Goal: Obtain resource: Download file/media

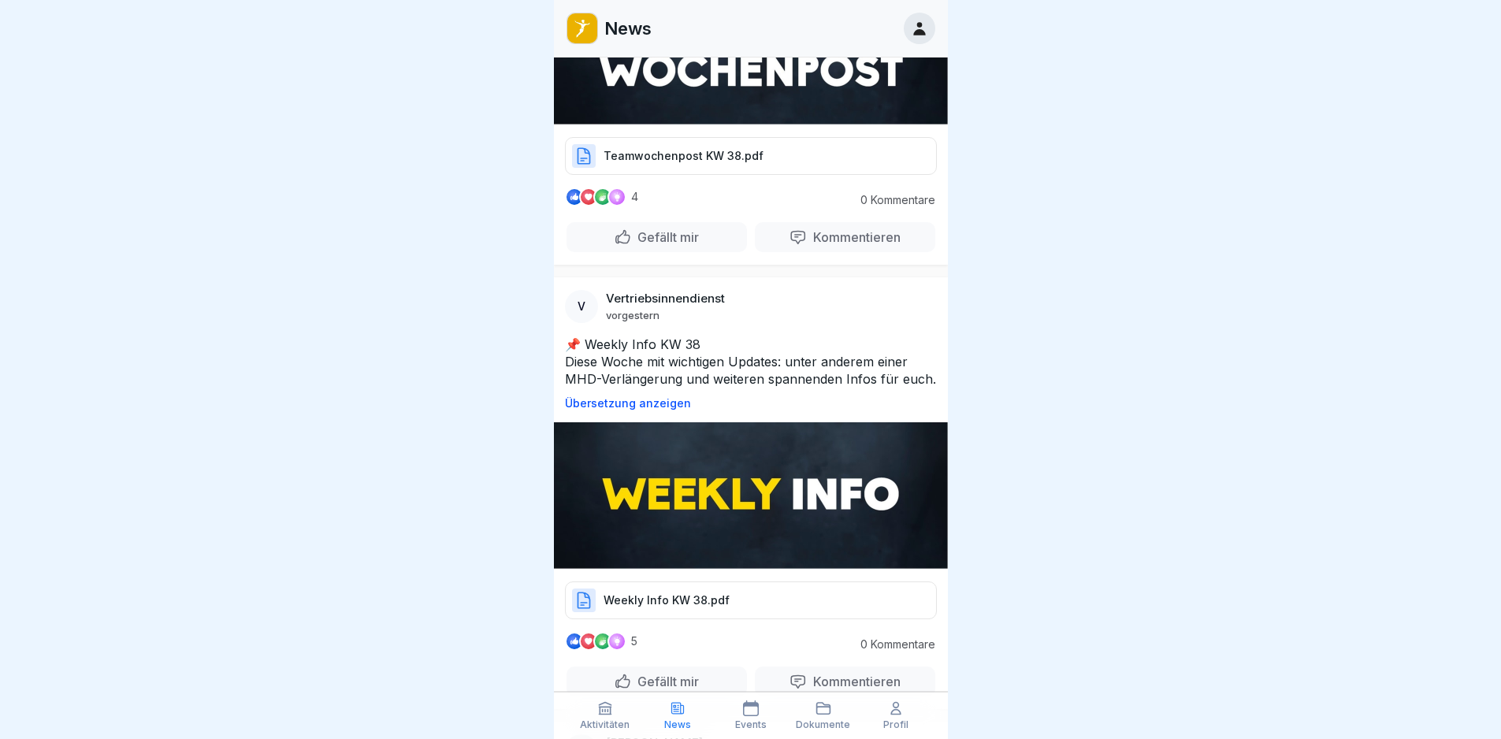
scroll to position [236, 0]
click at [736, 617] on div "Weekly Info KW 38.pdf" at bounding box center [751, 601] width 372 height 38
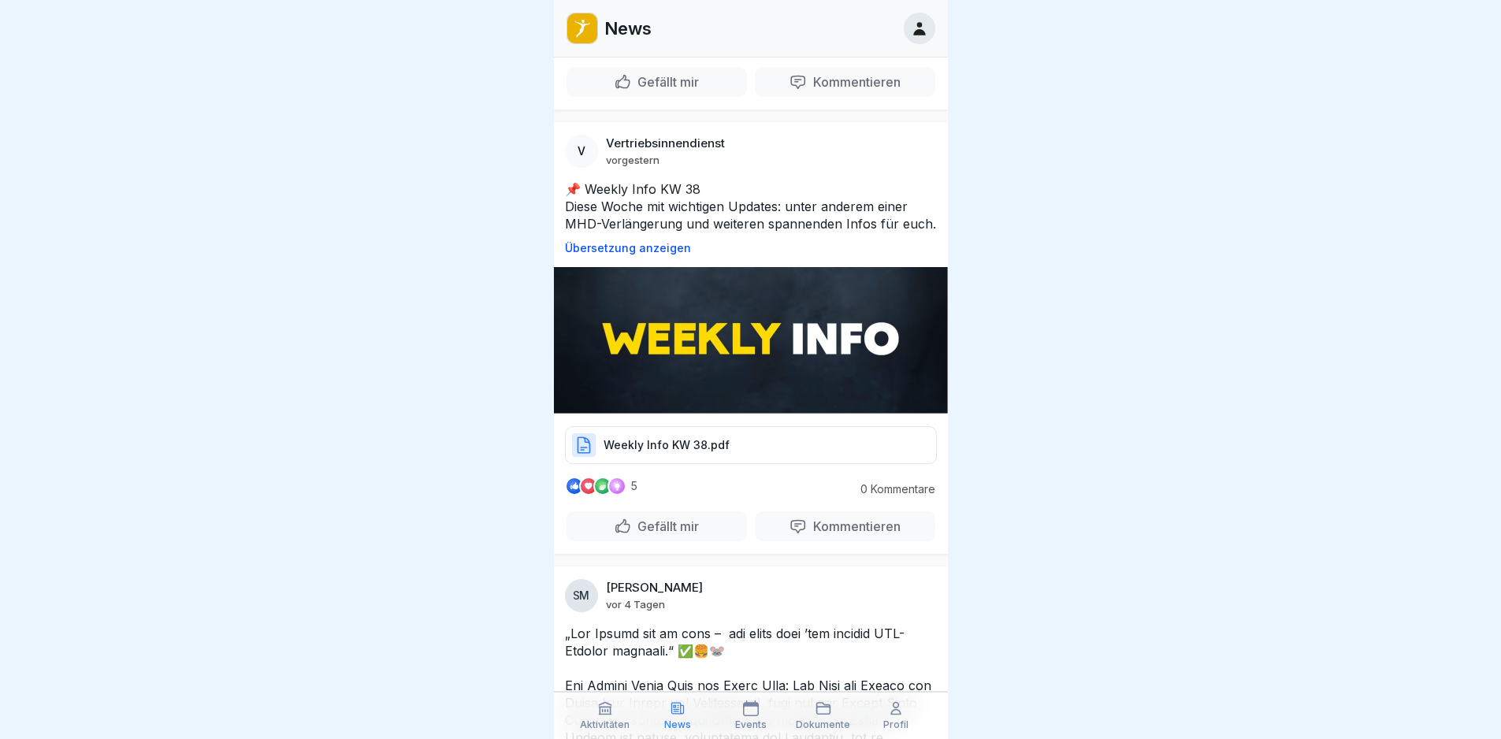
scroll to position [394, 0]
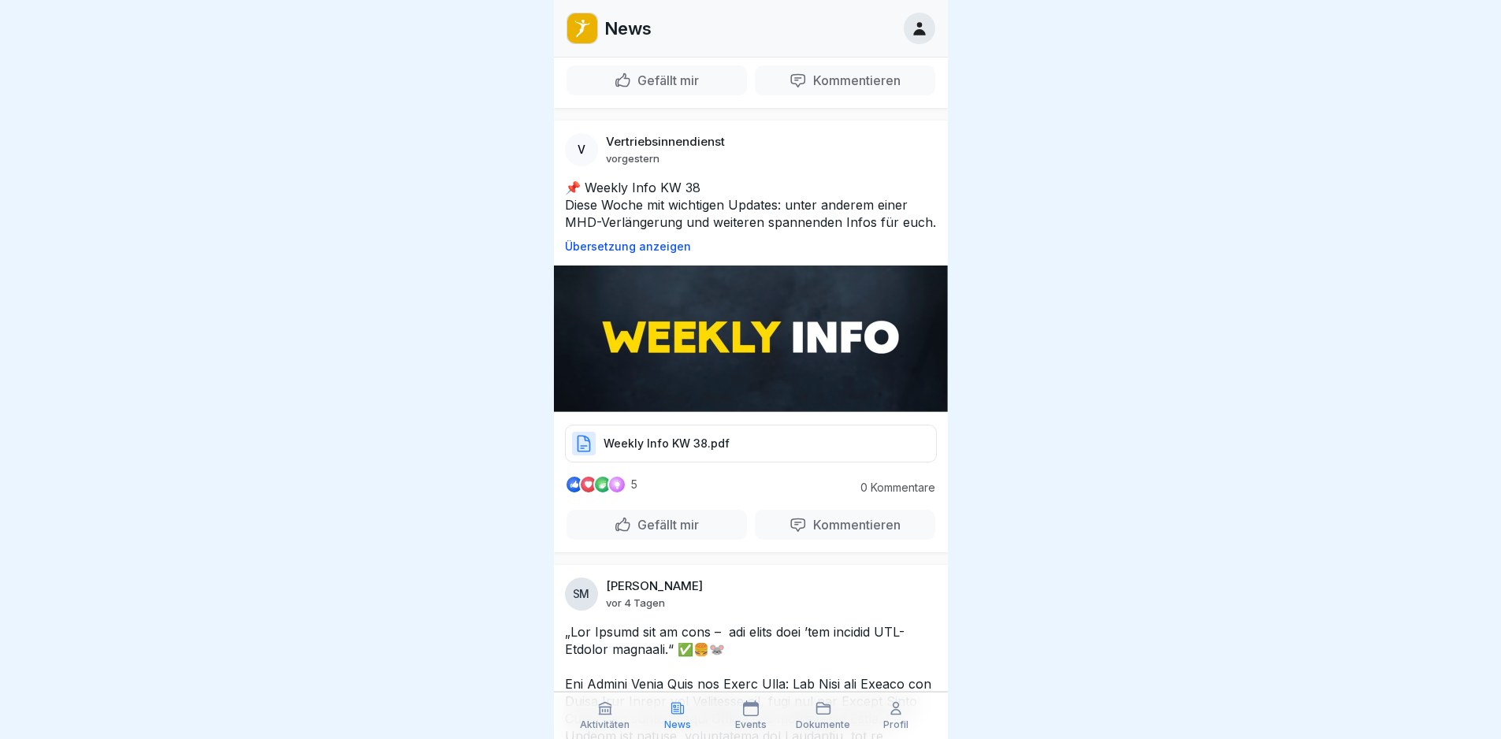
click at [816, 723] on p "Dokumente" at bounding box center [823, 725] width 54 height 11
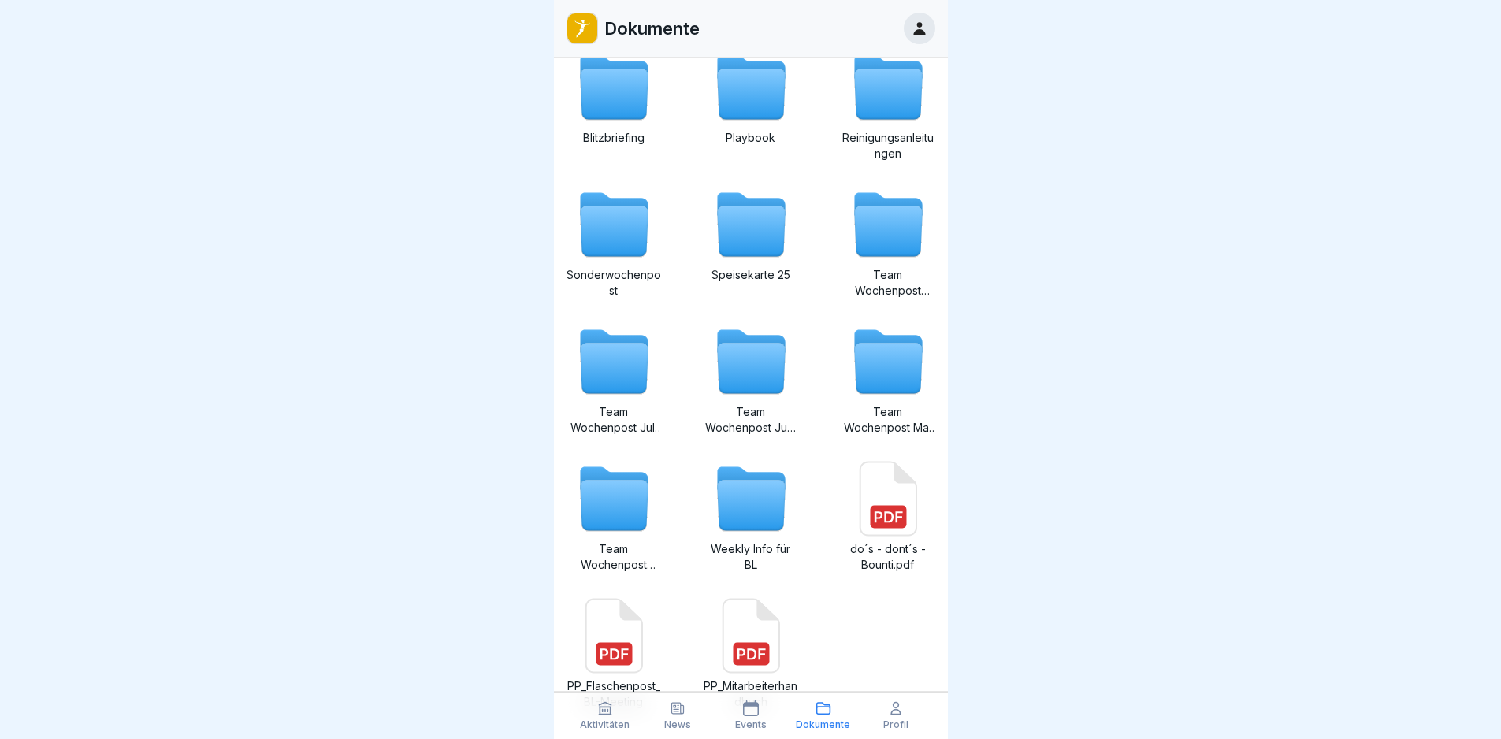
scroll to position [214, 0]
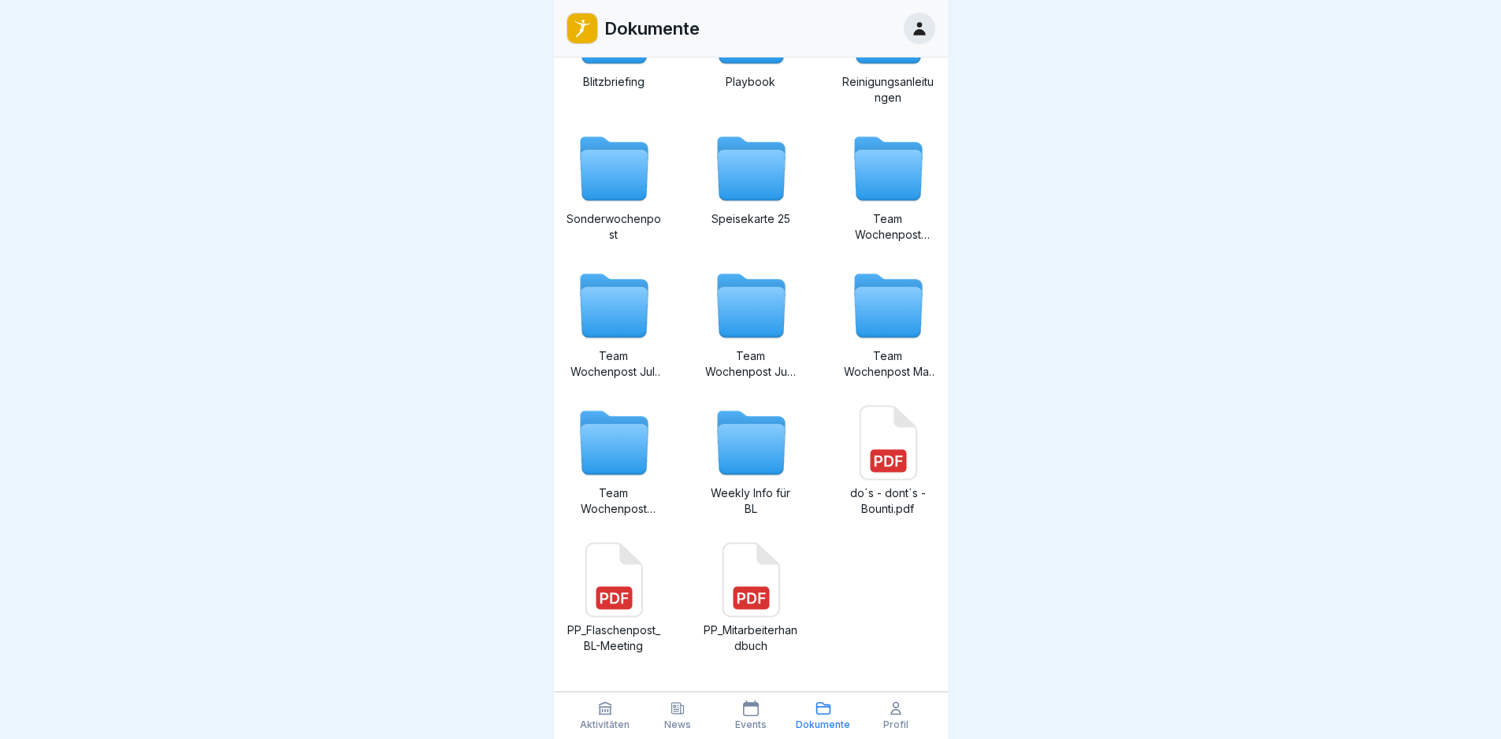
click at [608, 447] on icon at bounding box center [614, 450] width 68 height 50
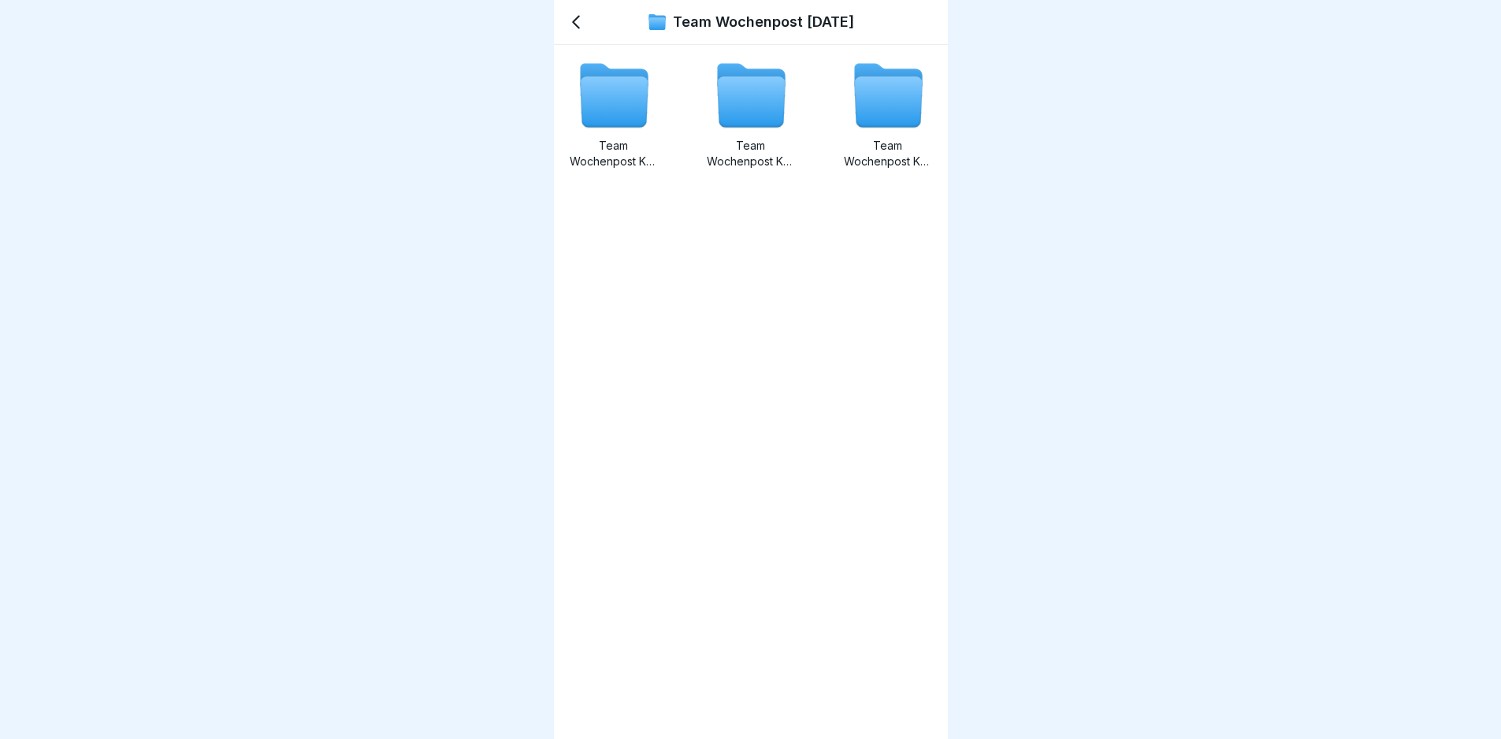
click at [574, 17] on icon at bounding box center [576, 22] width 19 height 19
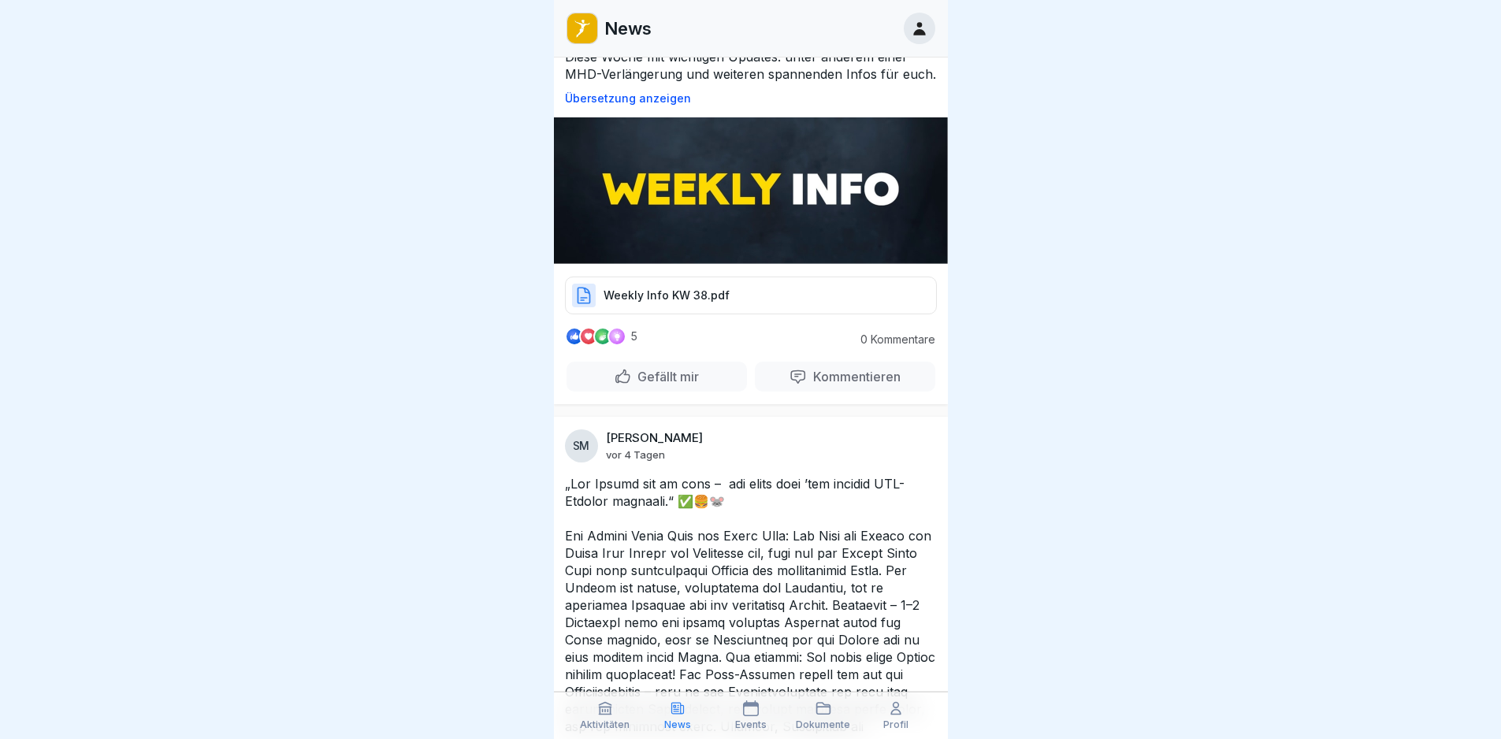
scroll to position [552, 0]
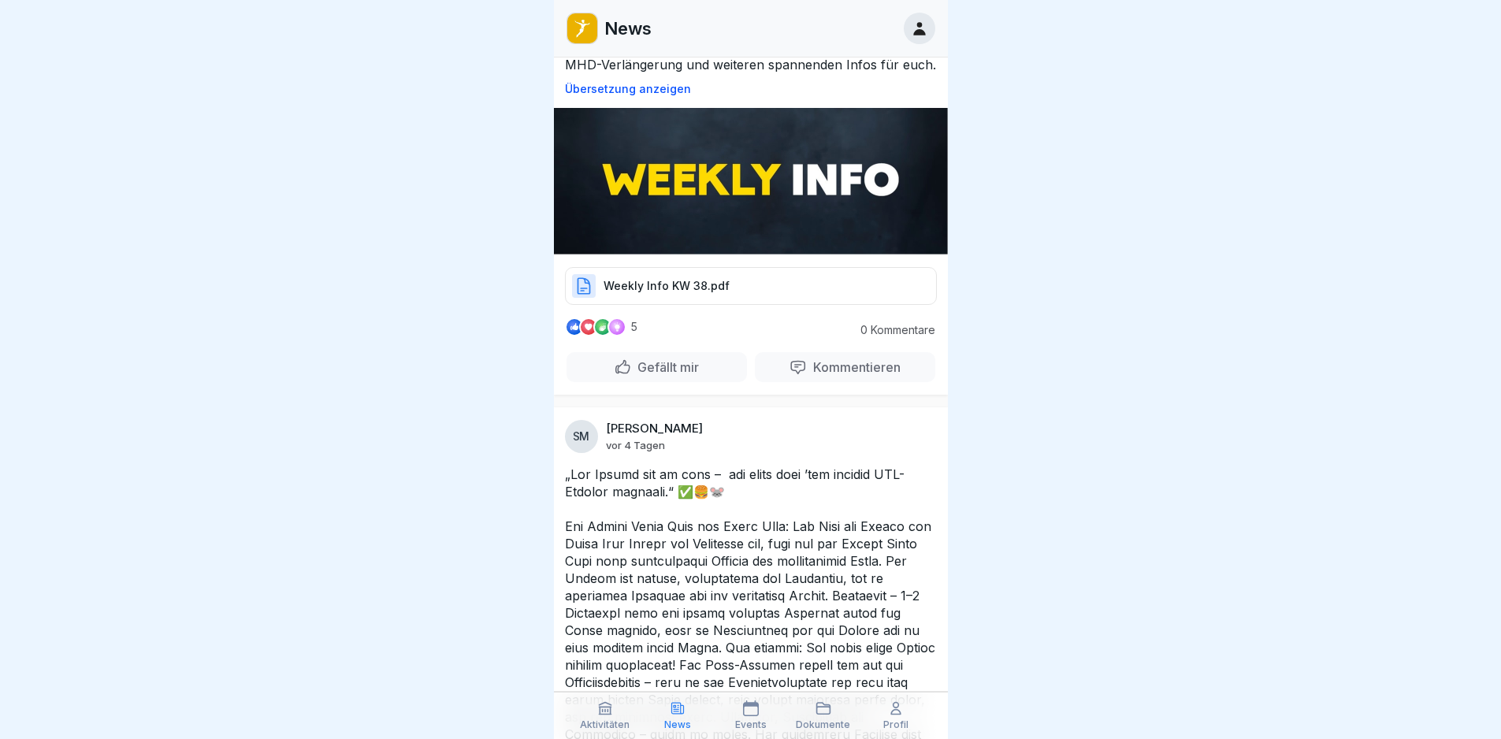
click at [701, 285] on div "Weekly Info KW 38.pdf" at bounding box center [751, 286] width 372 height 38
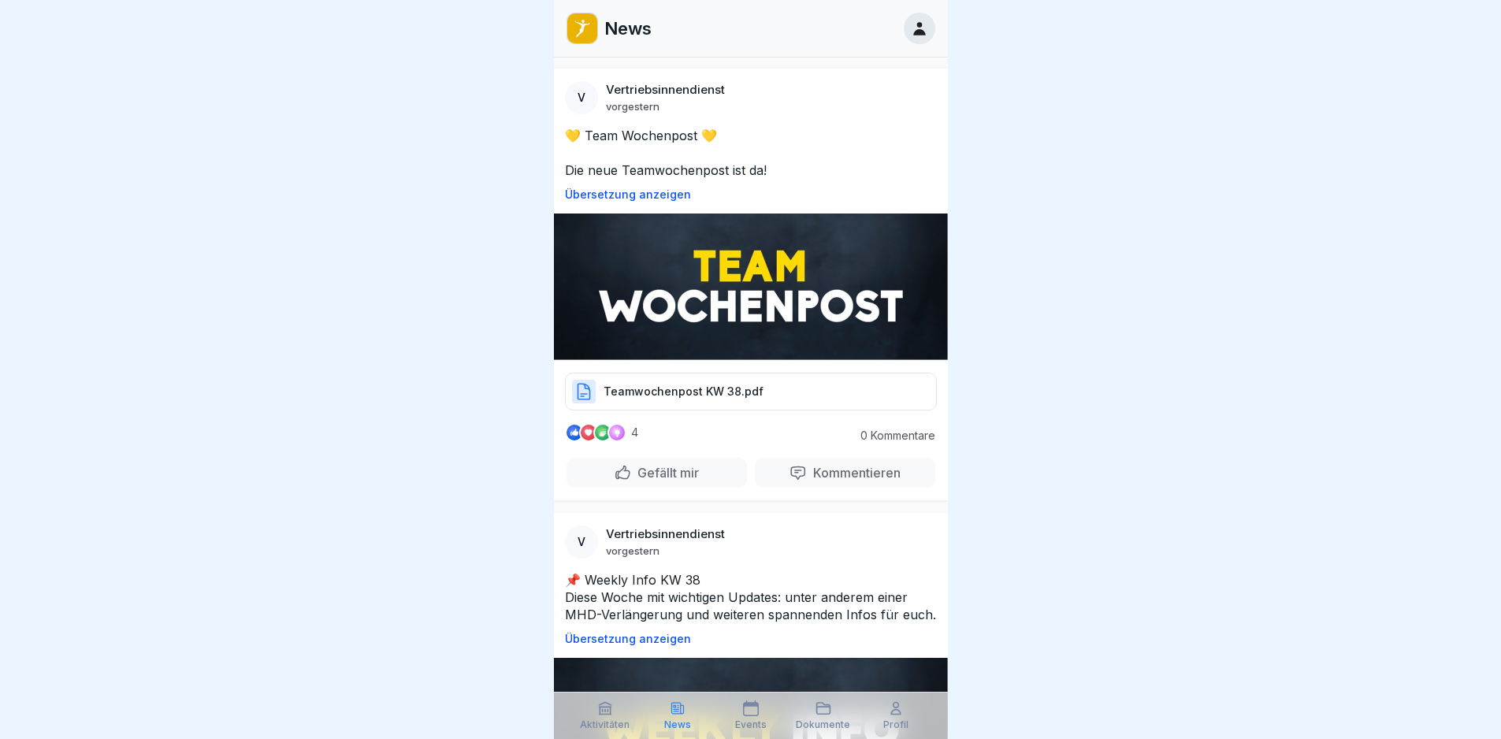
scroll to position [0, 0]
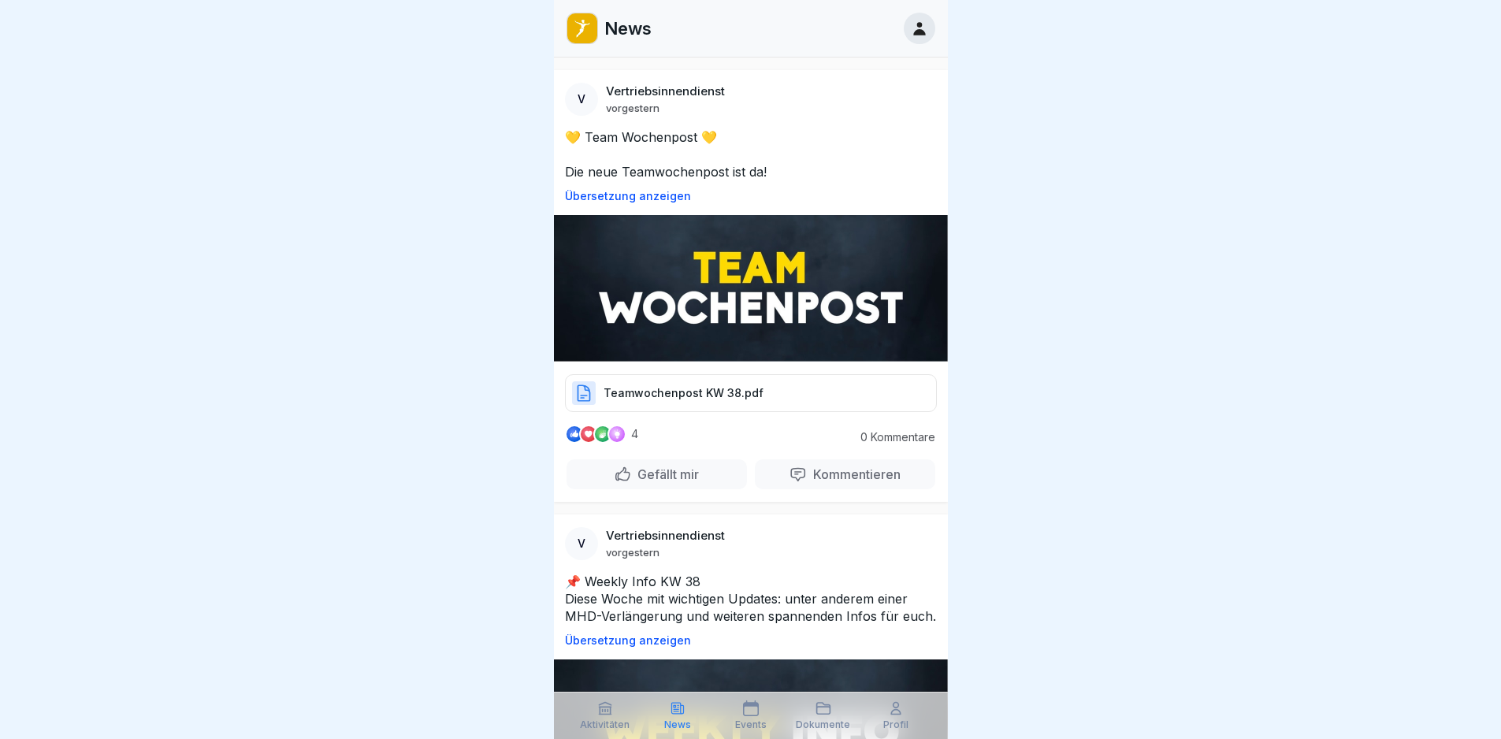
click at [749, 392] on p "Teamwochenpost KW 38.pdf" at bounding box center [684, 393] width 160 height 16
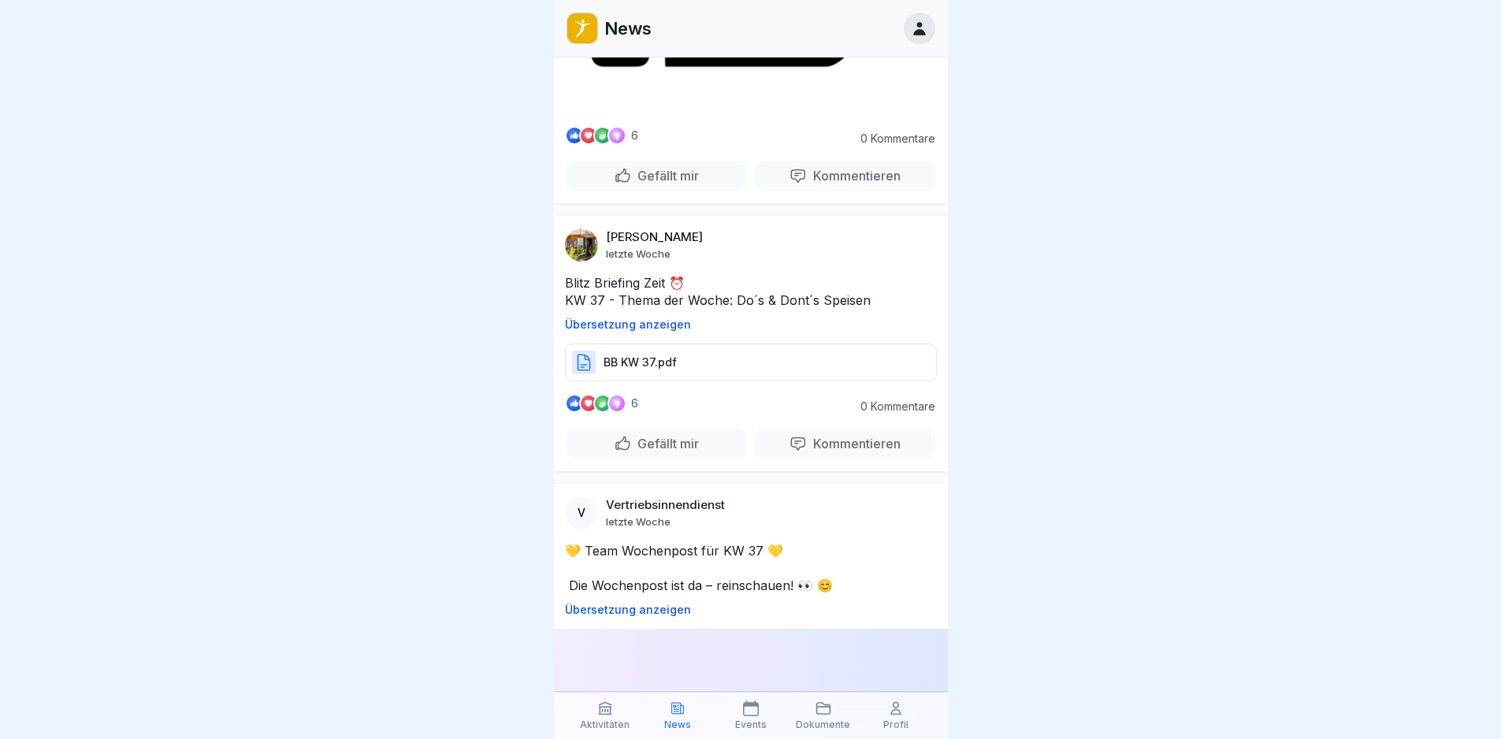
scroll to position [6209, 0]
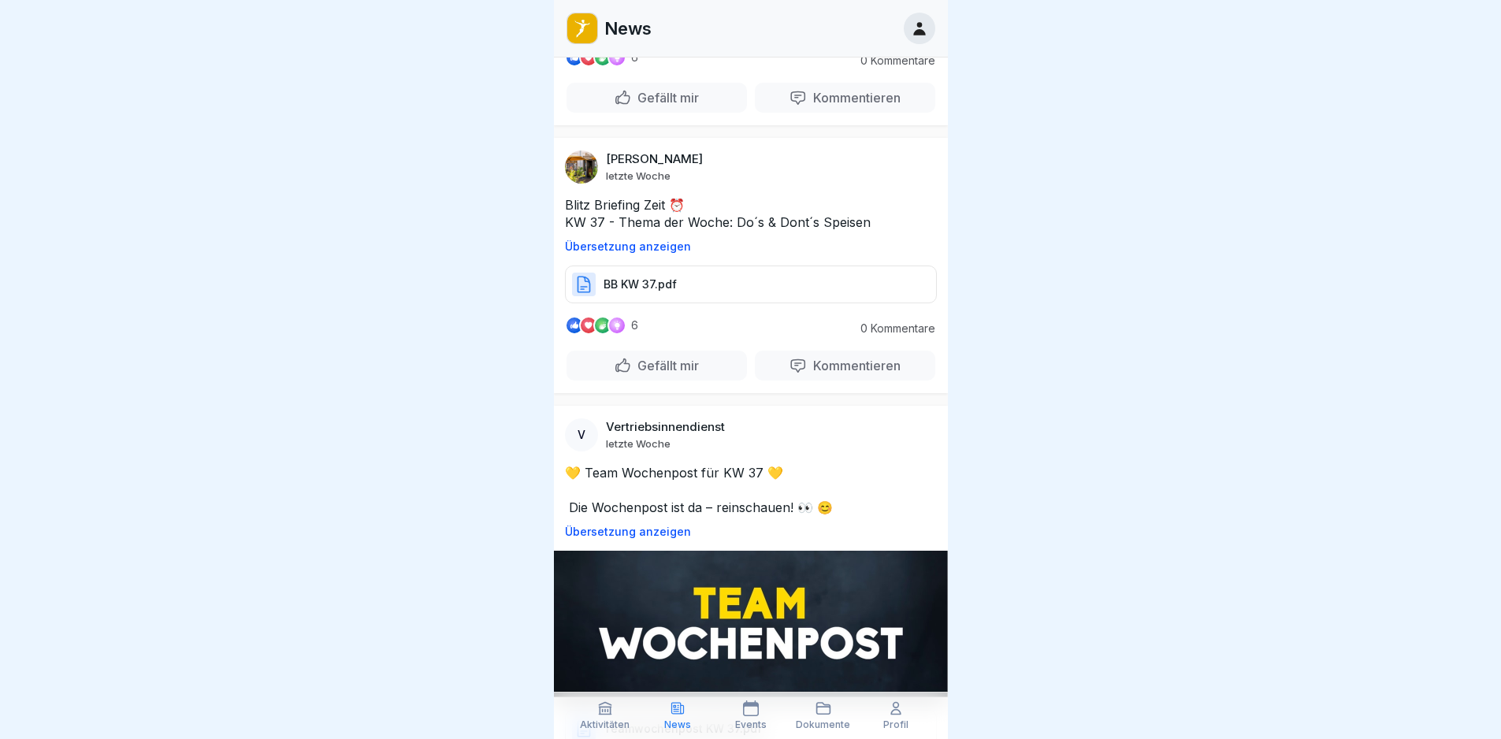
click at [650, 292] on p "BB KW 37.pdf" at bounding box center [640, 285] width 73 height 16
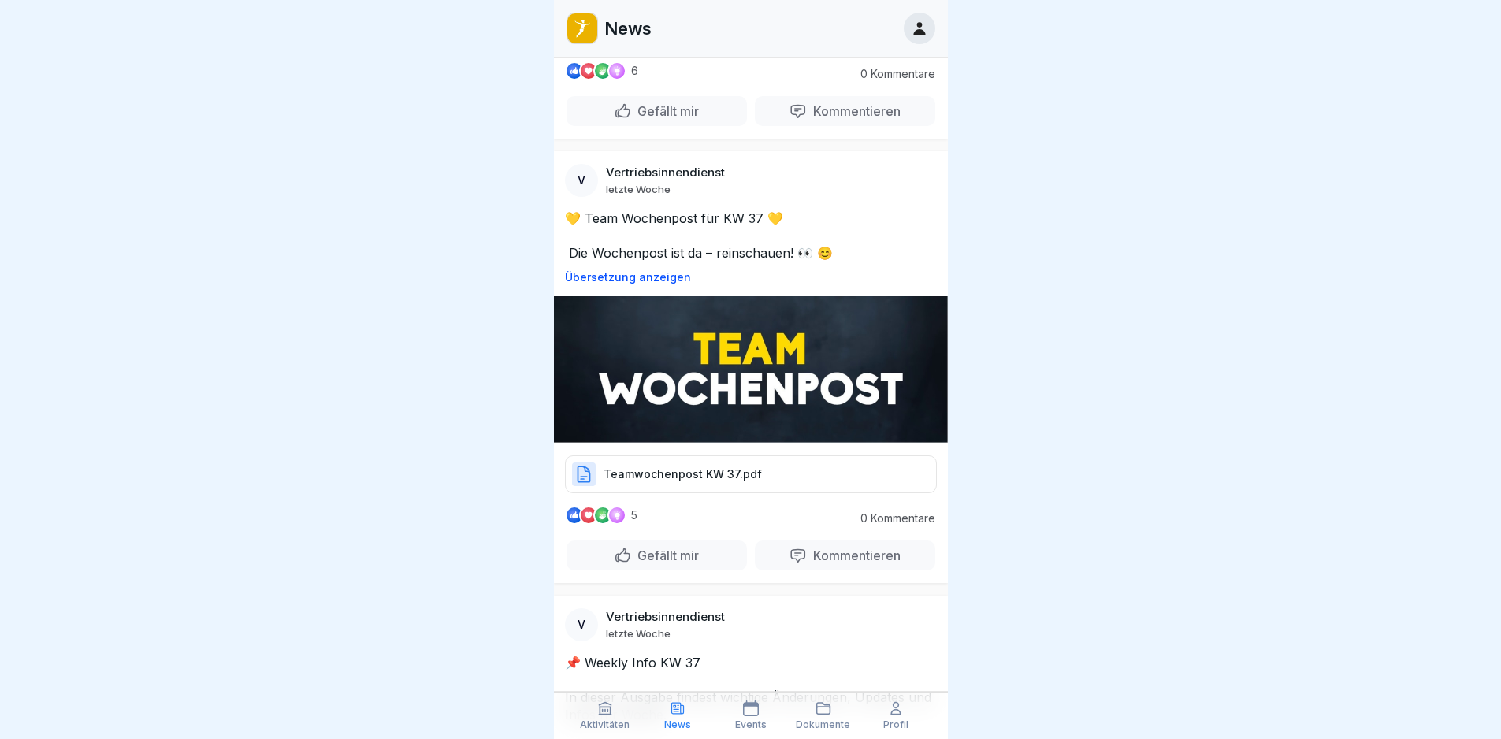
scroll to position [6525, 0]
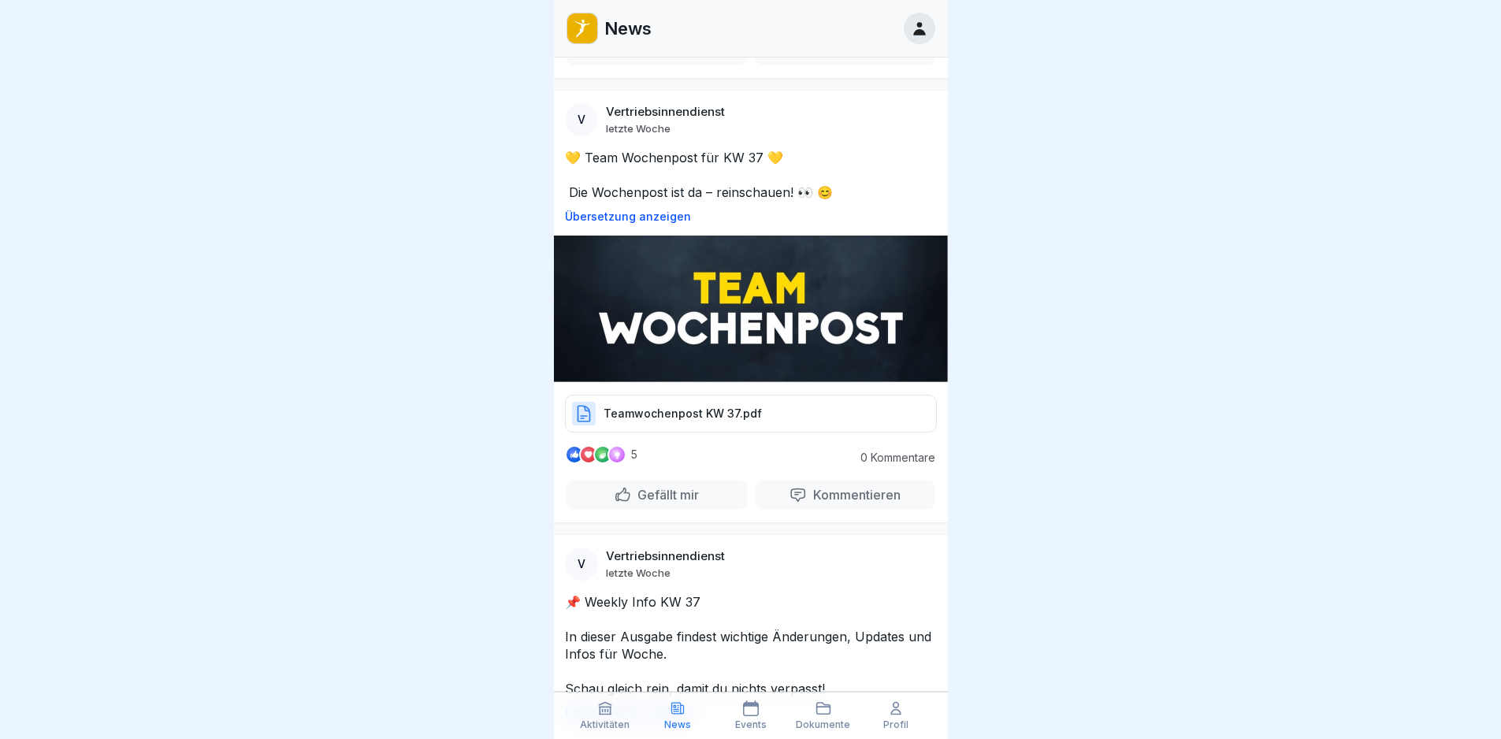
click at [753, 422] on p "Teamwochenpost KW 37.pdf" at bounding box center [683, 414] width 158 height 16
click at [614, 723] on p "Aktivitäten" at bounding box center [605, 725] width 50 height 11
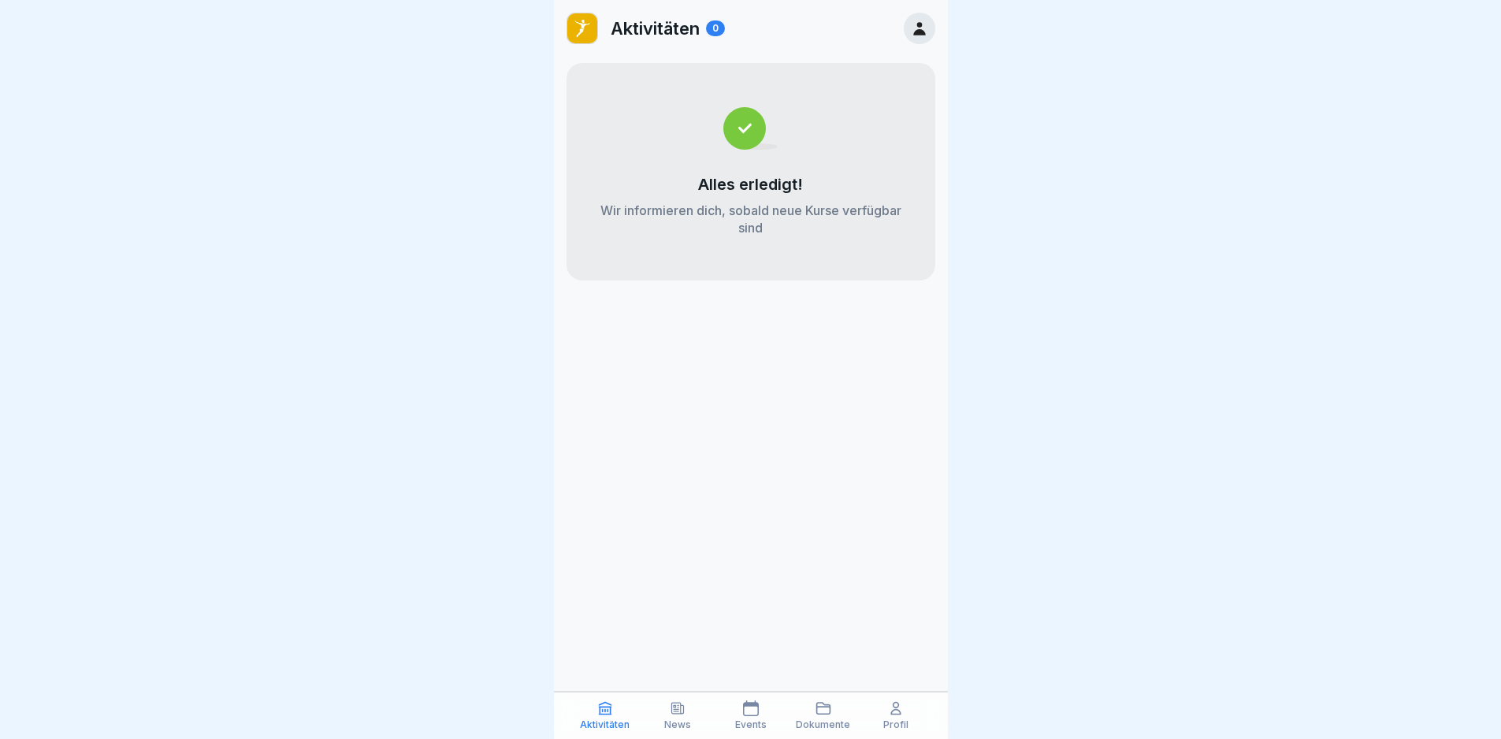
click at [694, 723] on div "News" at bounding box center [677, 716] width 65 height 30
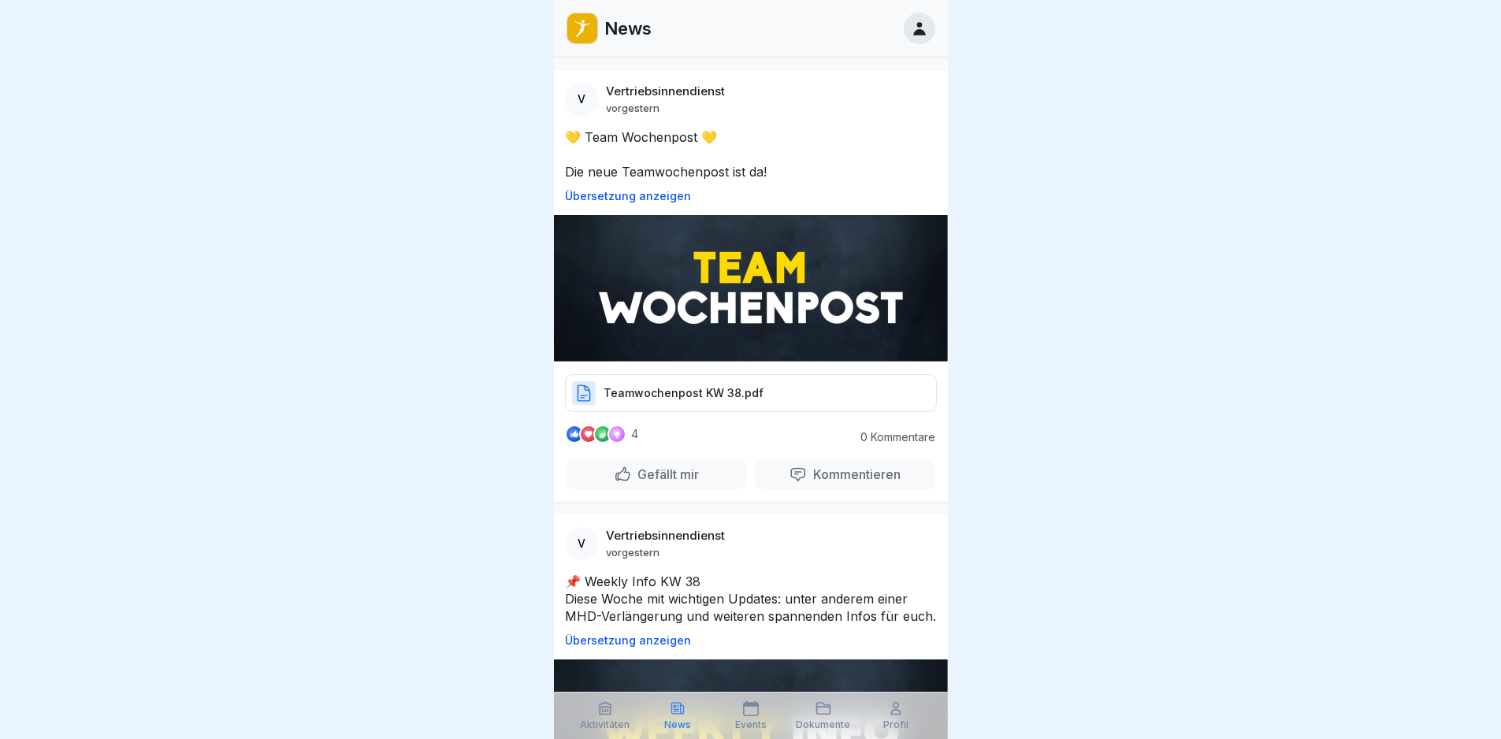
click at [766, 391] on div "Teamwochenpost KW 38.pdf" at bounding box center [751, 393] width 372 height 38
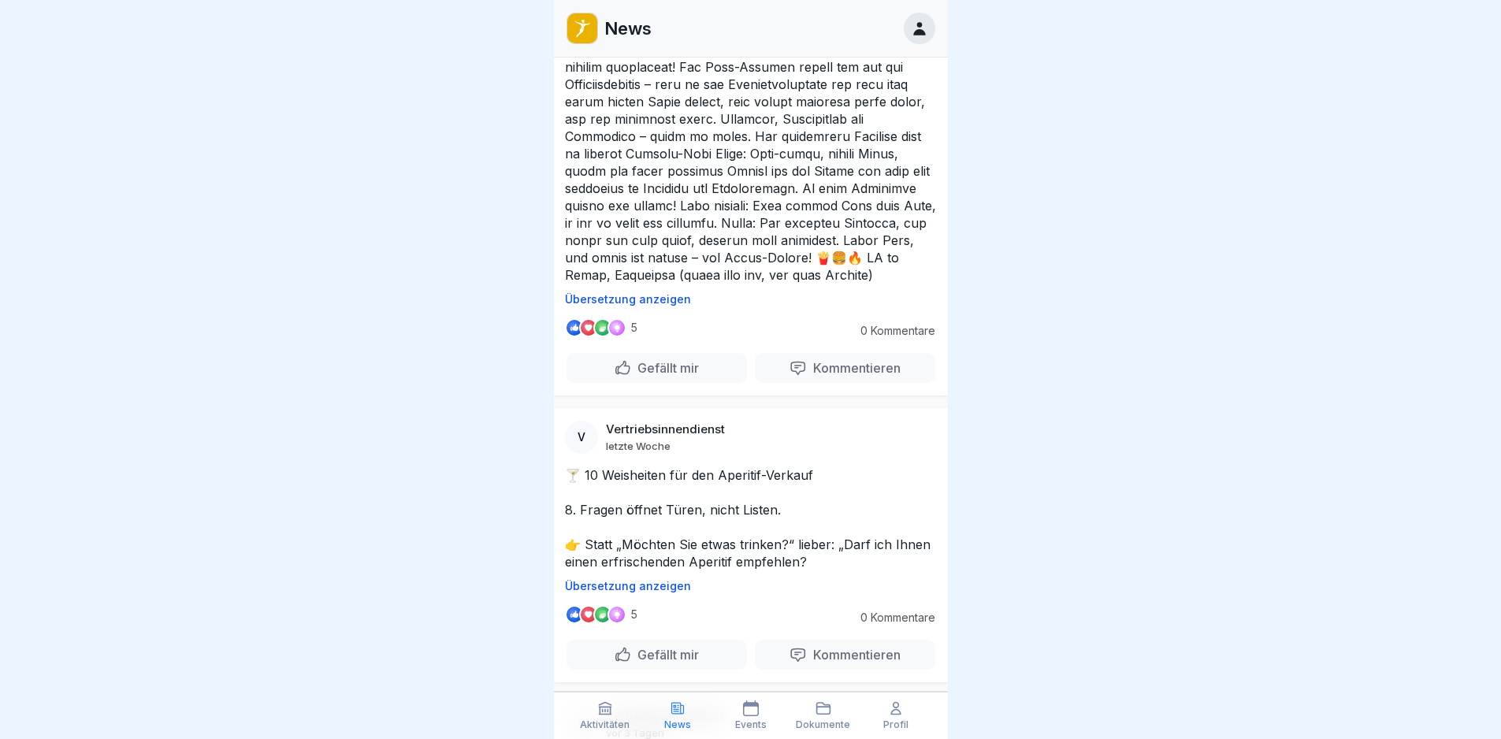
scroll to position [1340, 0]
